Goal: Task Accomplishment & Management: Use online tool/utility

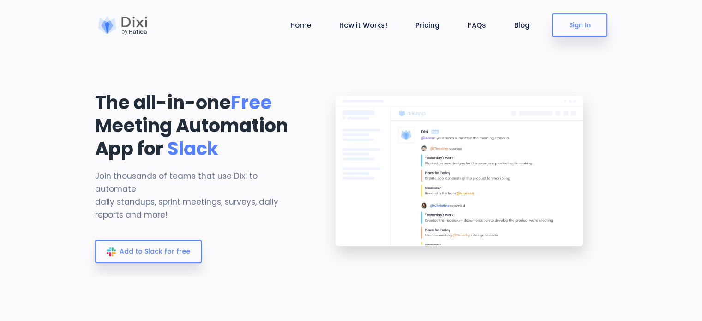
click at [54, 140] on section "The all-in-one Free Meeting Automation App for Slack Join thousands of teams th…" at bounding box center [351, 138] width 702 height 276
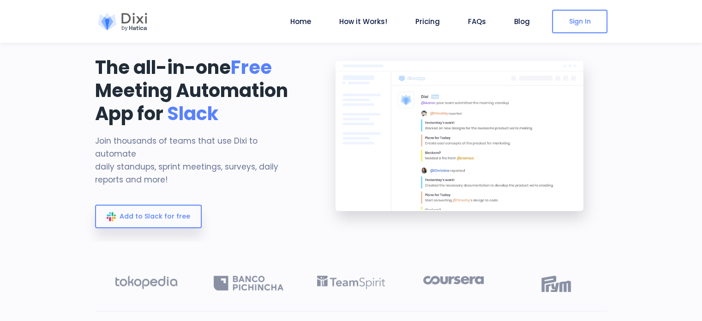
scroll to position [36, 0]
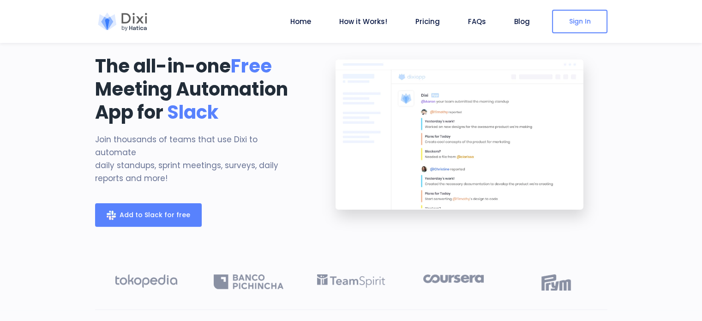
click at [150, 210] on span "Add to Slack for free" at bounding box center [155, 214] width 71 height 9
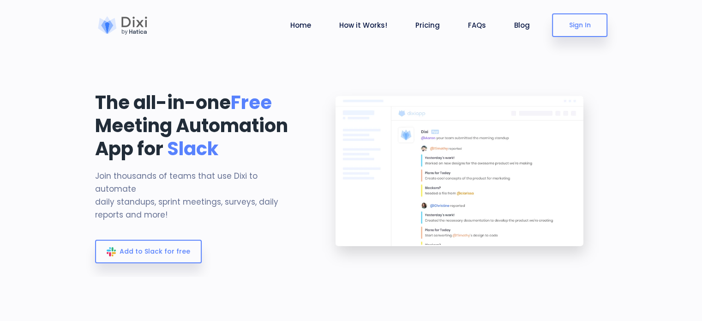
click at [310, 133] on div at bounding box center [460, 178] width 307 height 195
